Goal: Information Seeking & Learning: Find specific page/section

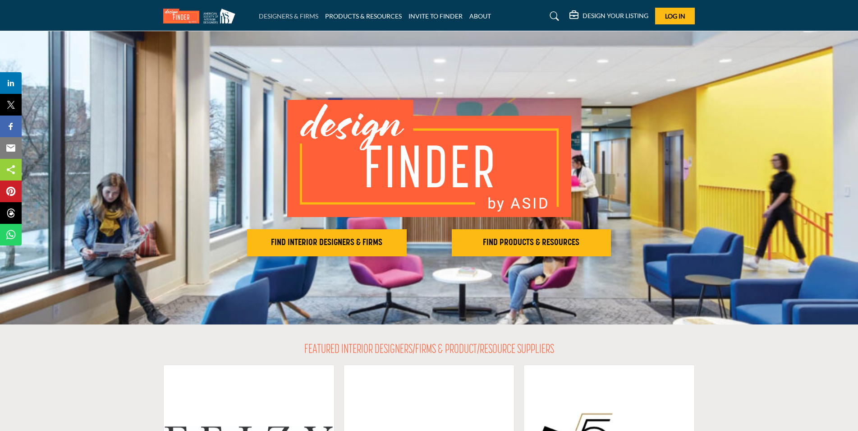
click at [304, 18] on link "DESIGNERS & FIRMS" at bounding box center [289, 16] width 60 height 8
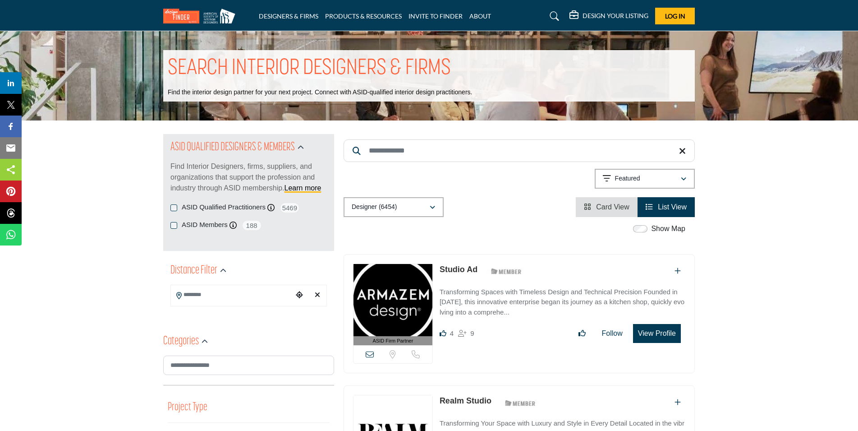
click at [438, 151] on input "Search Keyword" at bounding box center [519, 150] width 351 height 23
type input "***"
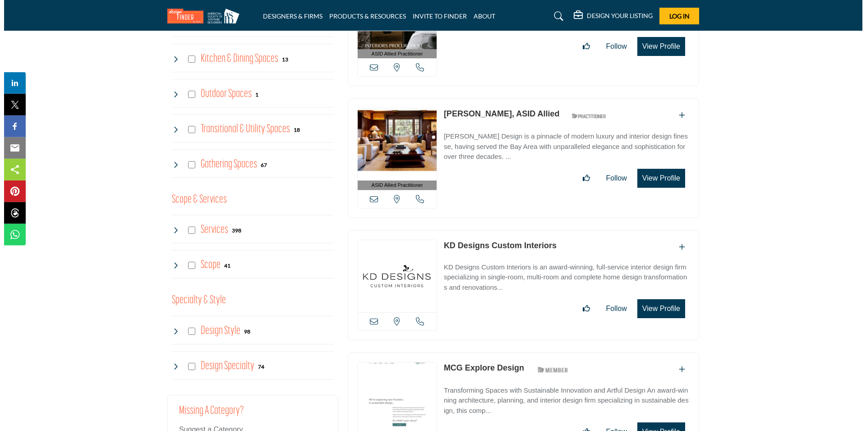
scroll to position [690, 0]
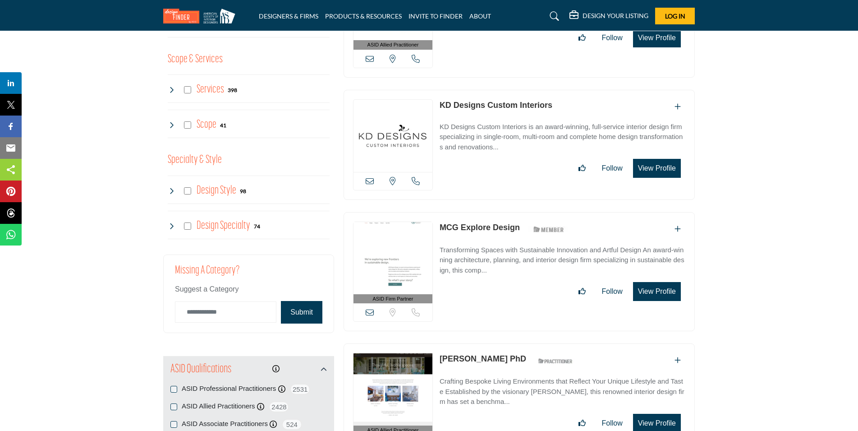
click at [660, 166] on button "View Profile" at bounding box center [657, 168] width 48 height 19
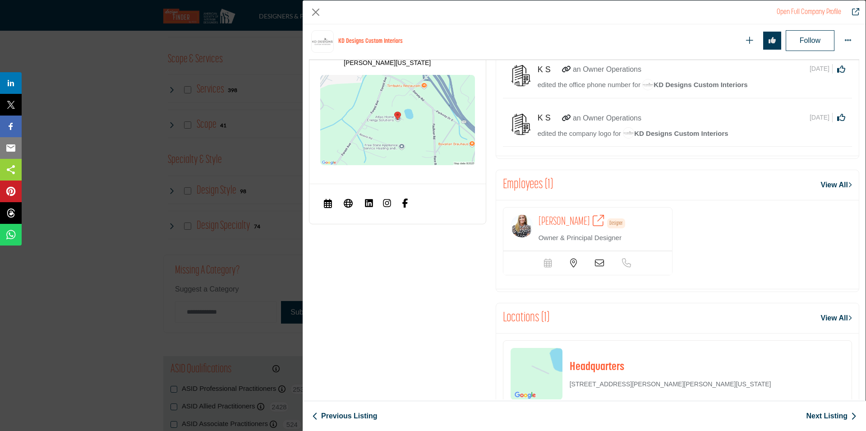
scroll to position [409, 0]
